Goal: Task Accomplishment & Management: Manage account settings

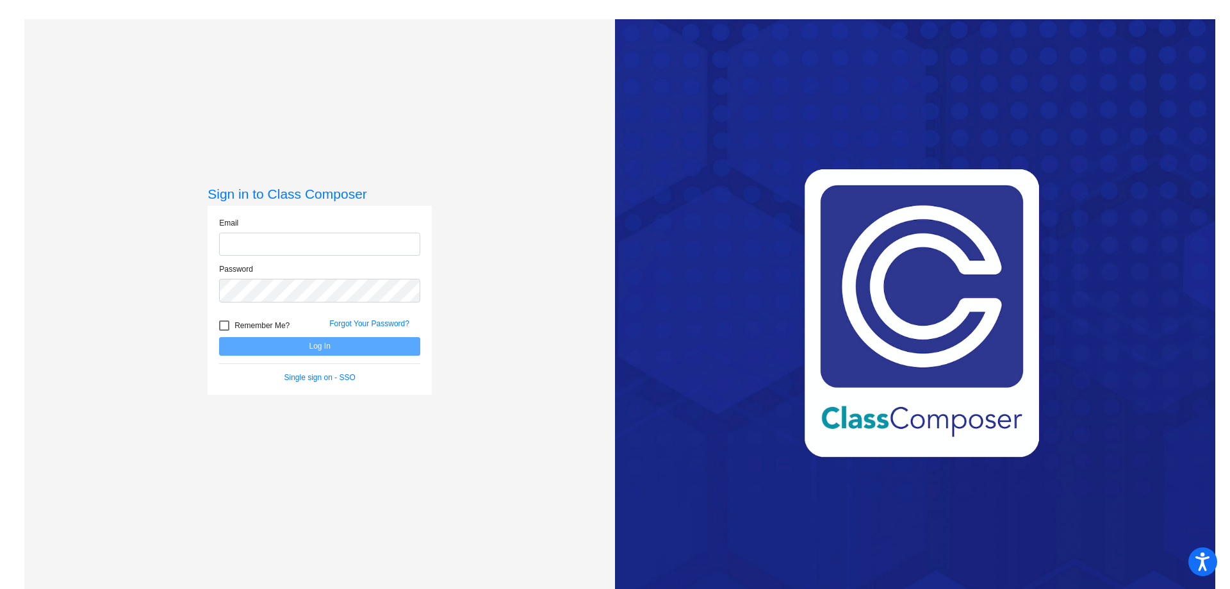
type input "[EMAIL_ADDRESS][DOMAIN_NAME]"
click at [344, 348] on button "Log In" at bounding box center [319, 346] width 201 height 19
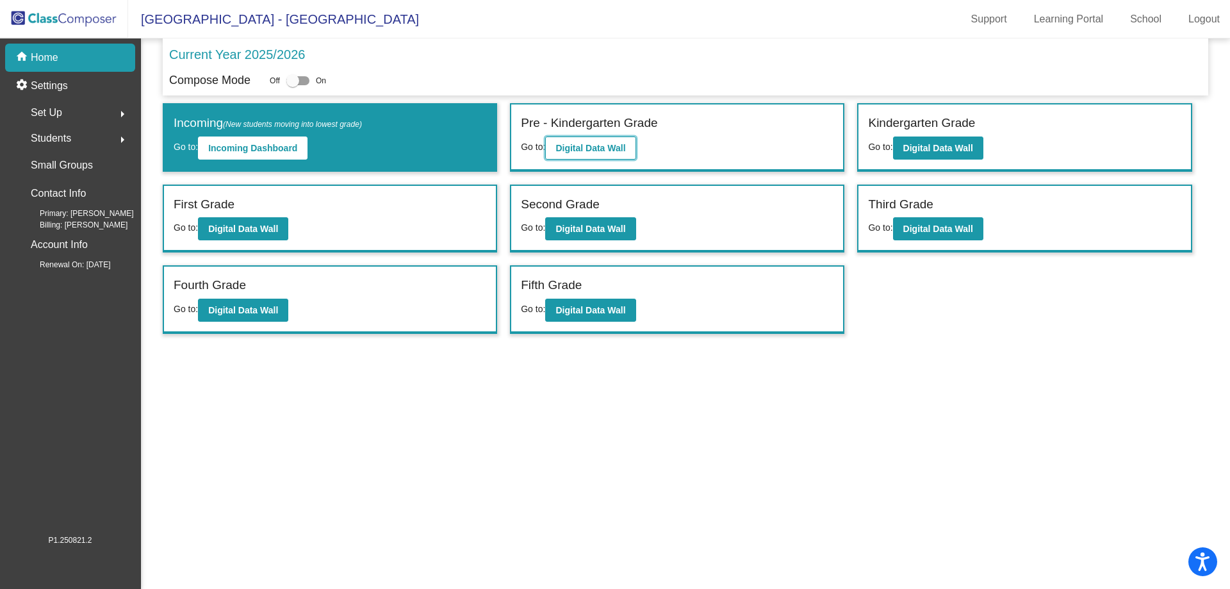
click at [609, 147] on b "Digital Data Wall" at bounding box center [590, 148] width 70 height 10
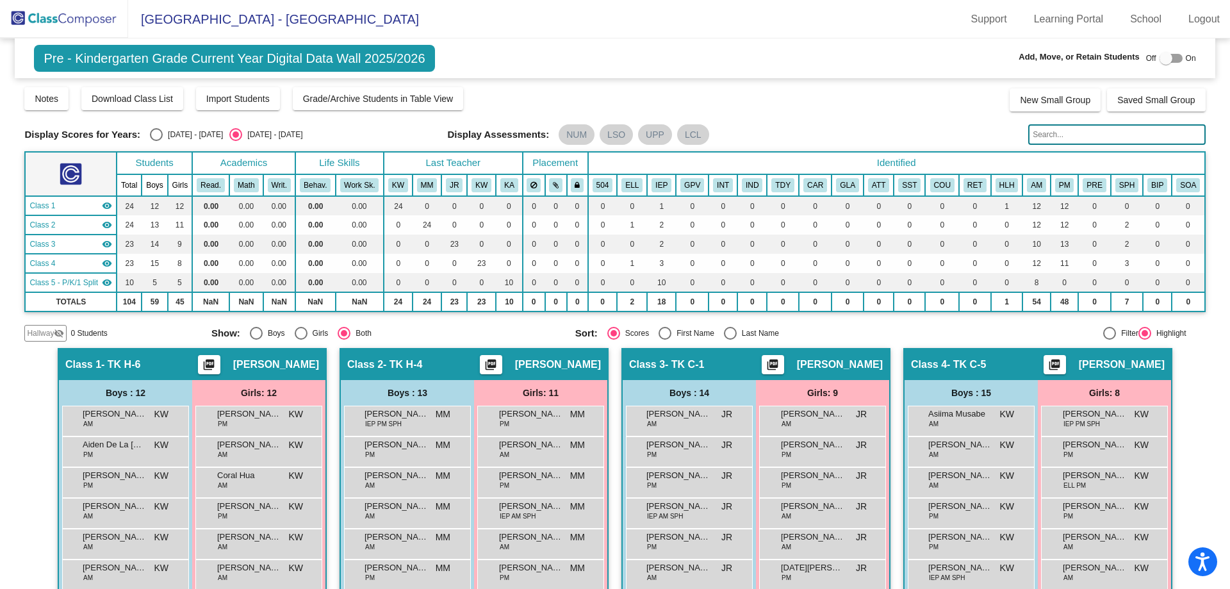
click at [78, 208] on div "Class 1 visibility" at bounding box center [70, 206] width 83 height 12
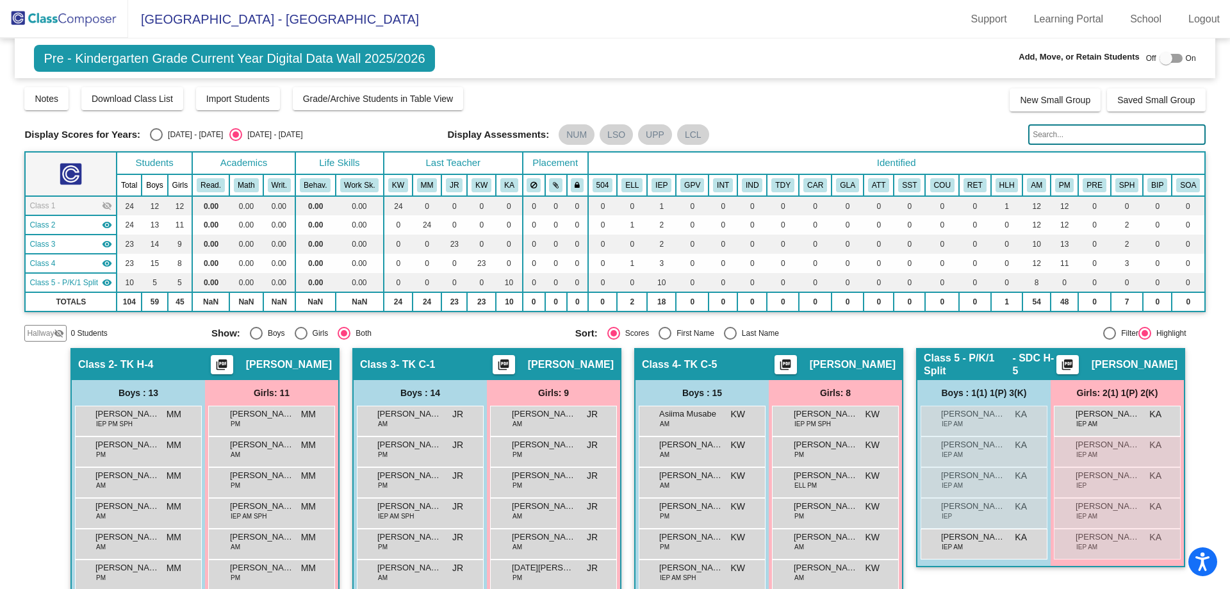
click at [79, 222] on div "Class 2 visibility" at bounding box center [70, 225] width 83 height 12
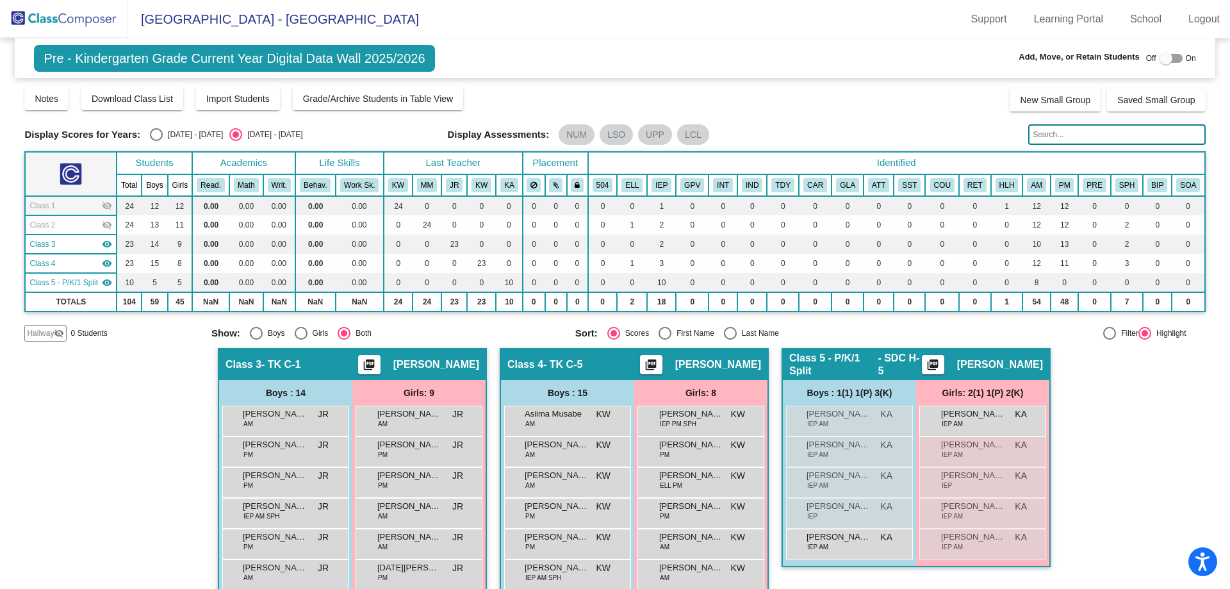
click at [86, 261] on div "Class 4 visibility" at bounding box center [70, 263] width 83 height 12
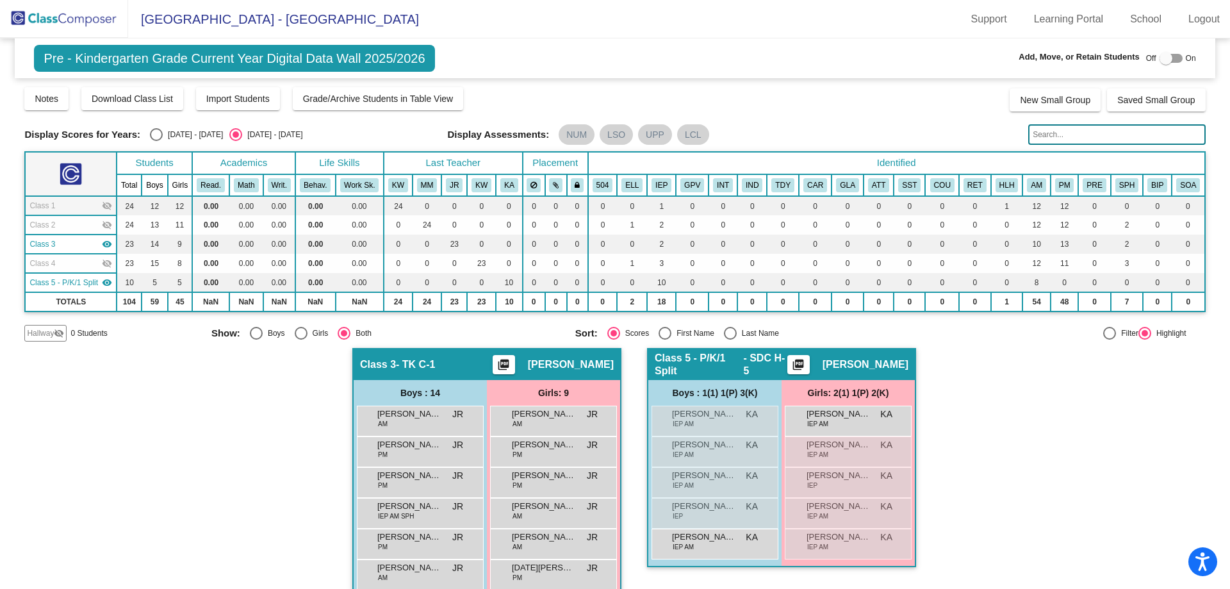
click at [84, 288] on span "Class 5 - P/K/1 Split" at bounding box center [63, 283] width 69 height 12
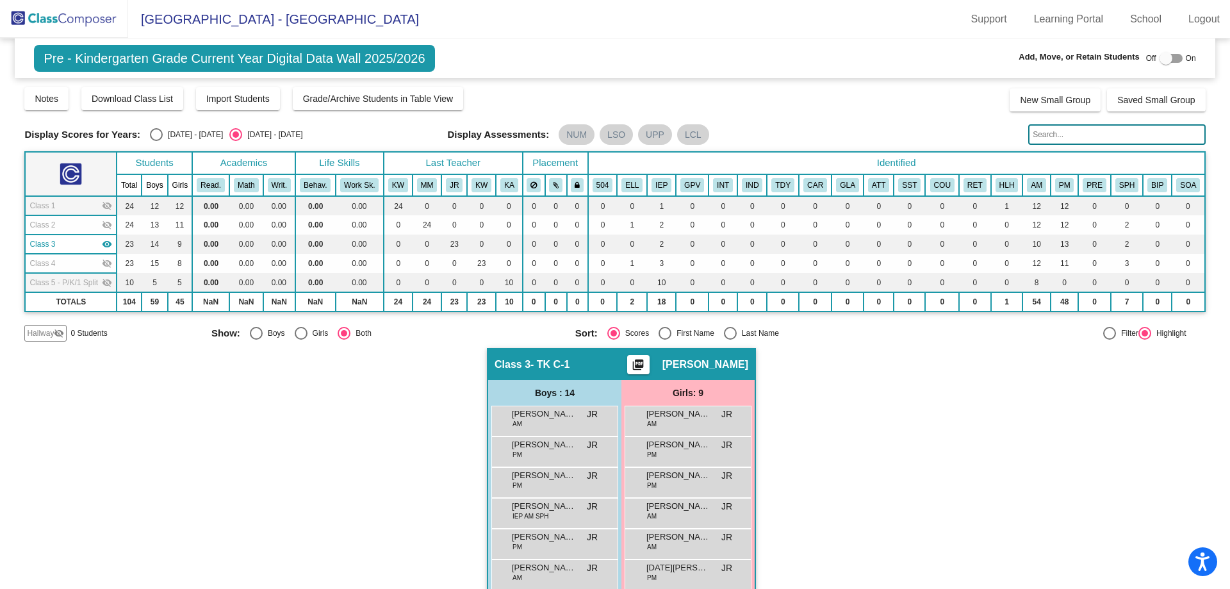
click at [67, 264] on div "Class 4 visibility_off" at bounding box center [70, 263] width 83 height 12
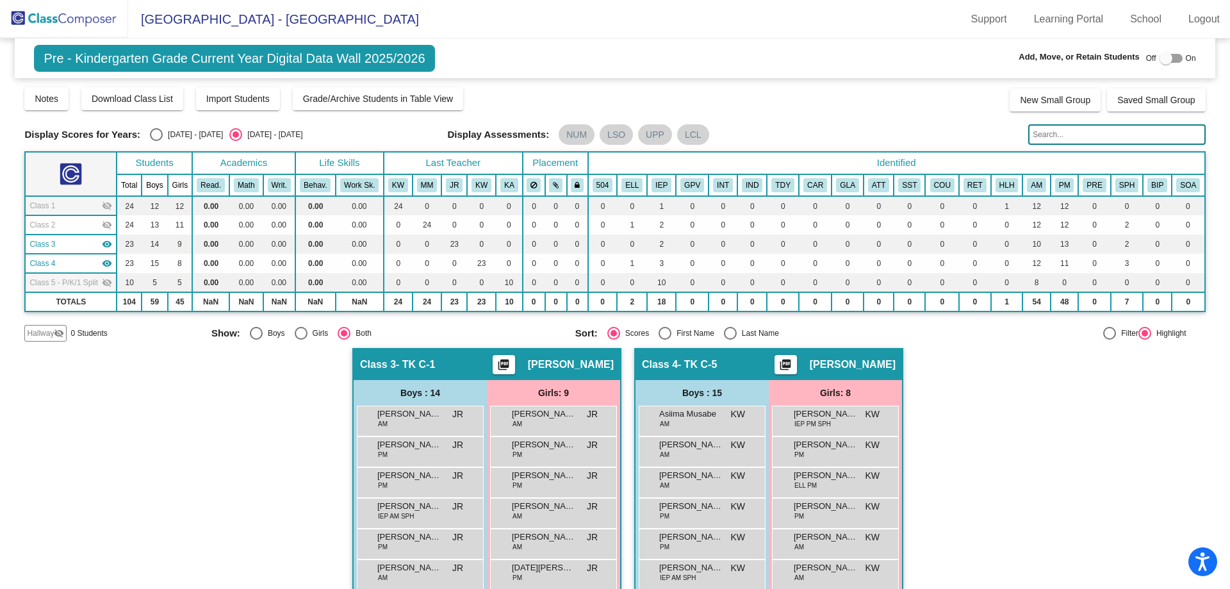
click at [73, 204] on div "Class 1 visibility_off" at bounding box center [70, 206] width 83 height 12
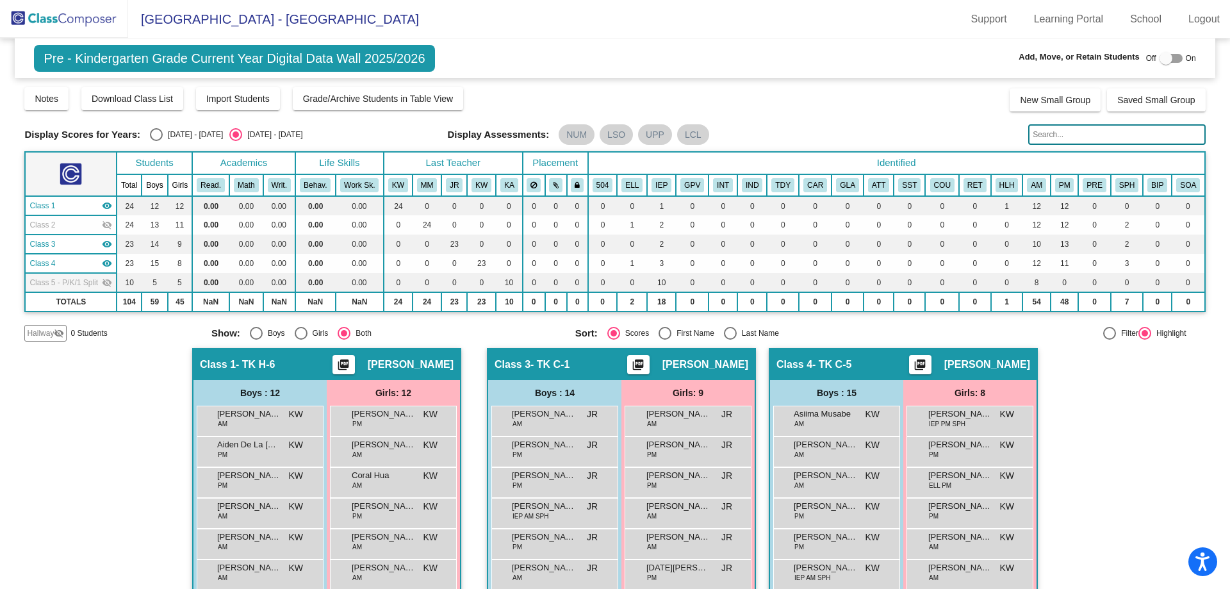
click at [73, 227] on div "Class 2 visibility_off" at bounding box center [70, 225] width 83 height 12
